Goal: Transaction & Acquisition: Purchase product/service

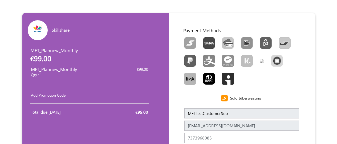
scroll to position [87, 0]
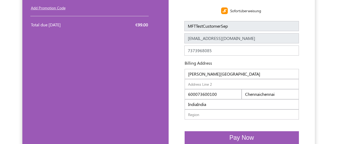
click at [242, 138] on span "Pay Now" at bounding box center [242, 137] width 25 height 7
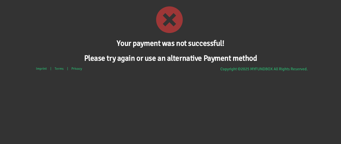
drag, startPoint x: 118, startPoint y: 42, endPoint x: 272, endPoint y: 59, distance: 155.3
click at [272, 59] on div "Your payment was not successful! Please try again or use an alternative Payment…" at bounding box center [170, 31] width 341 height 63
click at [83, 44] on h1 "Your payment was not successful!" at bounding box center [170, 44] width 341 height 10
